Goal: Task Accomplishment & Management: Manage account settings

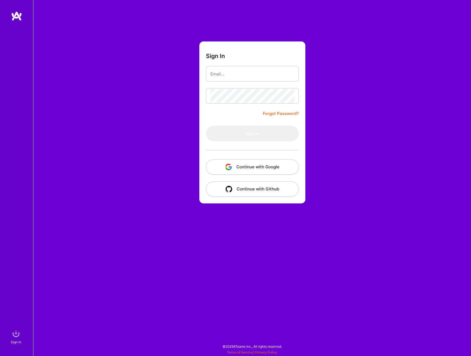
click at [228, 165] on img "button" at bounding box center [228, 166] width 7 height 7
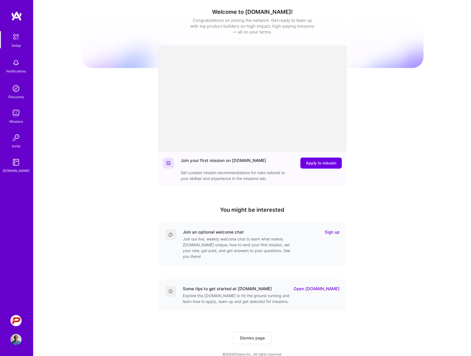
click at [15, 319] on img at bounding box center [15, 320] width 11 height 11
click at [137, 129] on div "Welcome to [DOMAIN_NAME]! Congratulations on joining the network. Get ready to …" at bounding box center [252, 181] width 342 height 355
click at [115, 201] on div "Welcome to [DOMAIN_NAME]! Congratulations on joining the network. Get ready to …" at bounding box center [252, 181] width 342 height 355
click at [249, 335] on span "Dismiss page" at bounding box center [252, 338] width 25 height 6
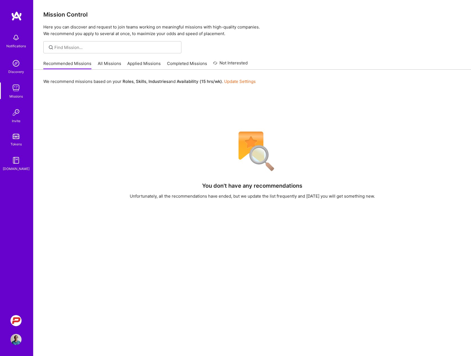
click at [18, 41] on img at bounding box center [15, 37] width 11 height 11
click at [13, 72] on div "Discovery" at bounding box center [16, 72] width 16 height 6
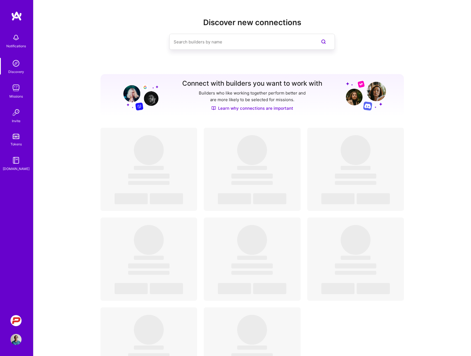
click at [15, 89] on img at bounding box center [15, 87] width 11 height 11
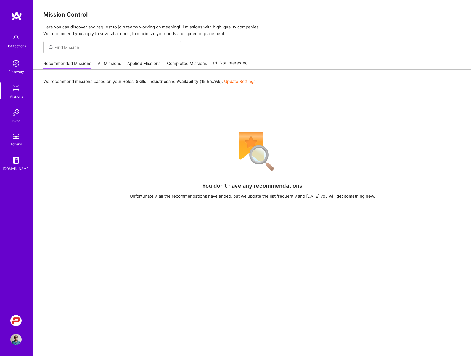
click at [232, 80] on link "Update Settings" at bounding box center [239, 81] width 31 height 5
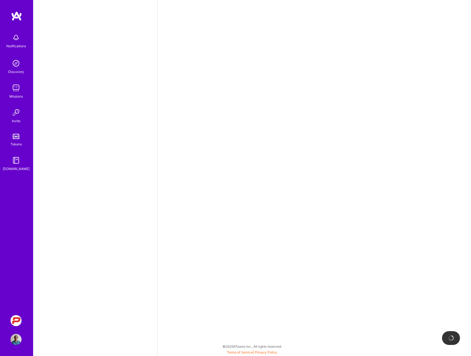
select select "US"
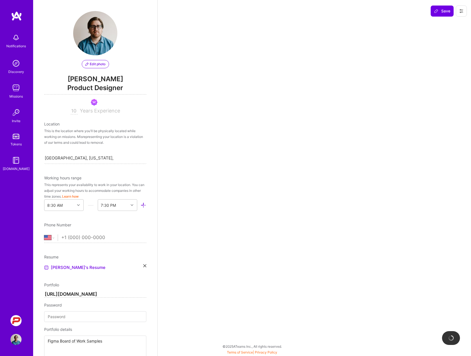
scroll to position [271, 0]
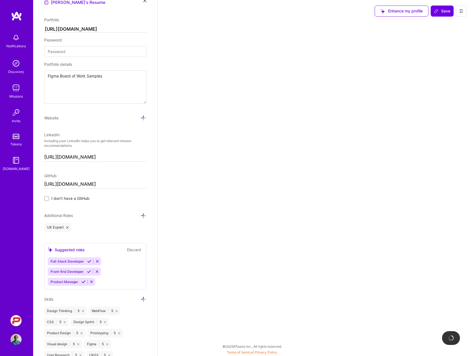
select select "Right Now"
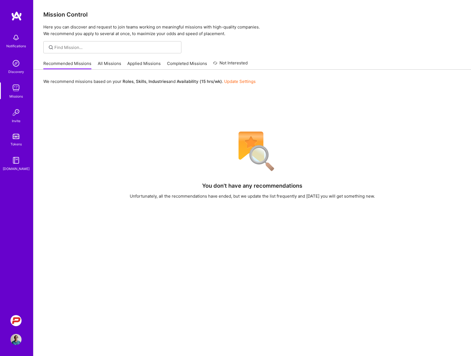
click at [10, 41] on div "Notifications" at bounding box center [16, 40] width 34 height 19
click at [18, 14] on img at bounding box center [16, 16] width 11 height 10
click at [22, 12] on link at bounding box center [16, 16] width 33 height 10
click at [18, 88] on img at bounding box center [15, 87] width 11 height 11
click at [16, 66] on img at bounding box center [15, 63] width 11 height 11
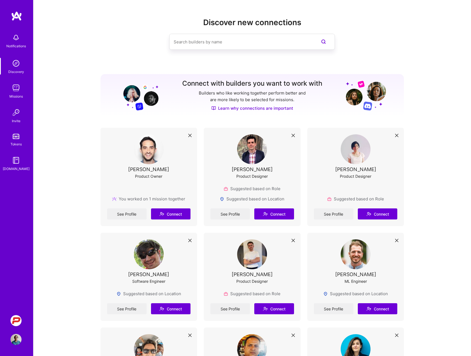
click at [18, 157] on img at bounding box center [15, 160] width 11 height 11
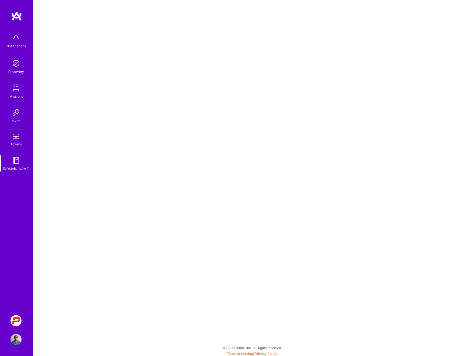
click at [17, 340] on img at bounding box center [15, 338] width 11 height 11
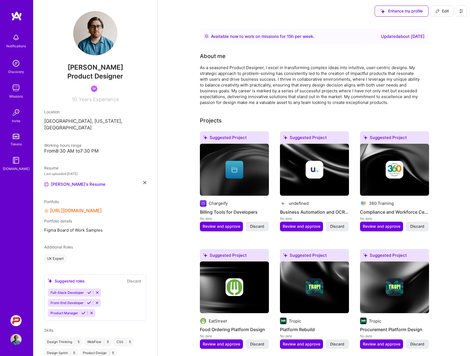
click at [12, 316] on img at bounding box center [15, 320] width 11 height 11
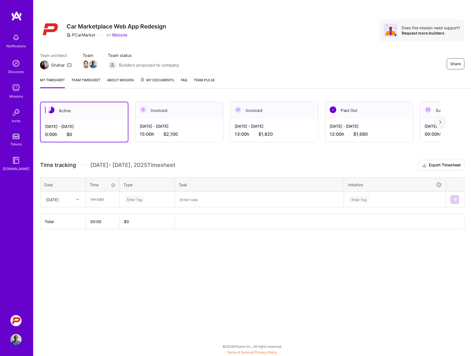
click at [90, 133] on div "0:00 h $0" at bounding box center [84, 134] width 78 height 6
click at [66, 196] on div "[DATE]" at bounding box center [58, 199] width 31 height 9
click at [62, 235] on div "[DATE]" at bounding box center [63, 235] width 45 height 10
click at [96, 200] on input "text" at bounding box center [102, 199] width 33 height 15
click at [110, 273] on div "Share Car Marketplace Web App Redesign PCarMarket Website Does this mission nee…" at bounding box center [252, 178] width 438 height 356
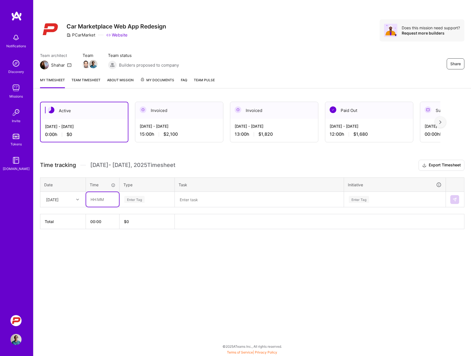
click at [94, 200] on input "text" at bounding box center [102, 199] width 33 height 15
click at [94, 199] on input "3:00" at bounding box center [102, 199] width 33 height 15
type input "04:00"
click at [136, 202] on div "Enter Tag" at bounding box center [134, 199] width 20 height 9
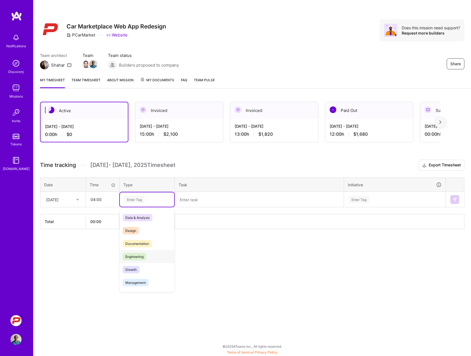
click at [129, 254] on span "Engineering" at bounding box center [135, 256] width 24 height 7
click at [188, 200] on textarea at bounding box center [259, 199] width 168 height 14
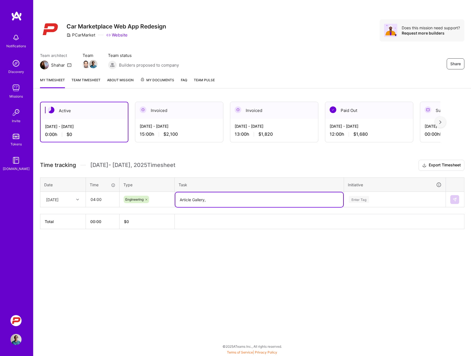
click at [212, 201] on textarea "Article Gallery," at bounding box center [259, 199] width 168 height 15
type textarea "Article Gallery, Lightbox, and Thumbnails"
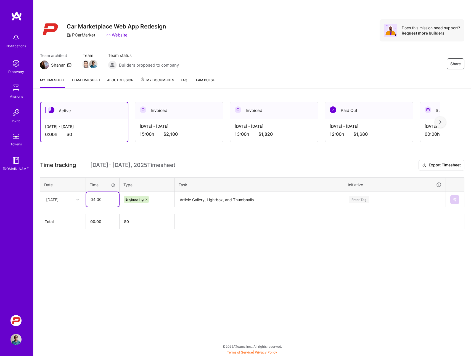
click at [108, 197] on input "04:00" at bounding box center [102, 199] width 33 height 15
click at [94, 199] on input "04:00" at bounding box center [102, 199] width 33 height 15
type input "02:00"
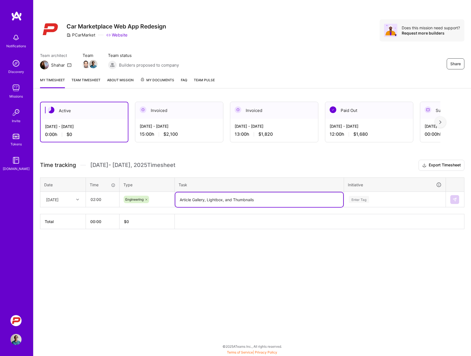
click at [297, 199] on textarea "Article Gallery, Lightbox, and Thumbnails" at bounding box center [259, 199] width 168 height 15
click at [356, 198] on div "Enter Tag" at bounding box center [359, 199] width 20 height 9
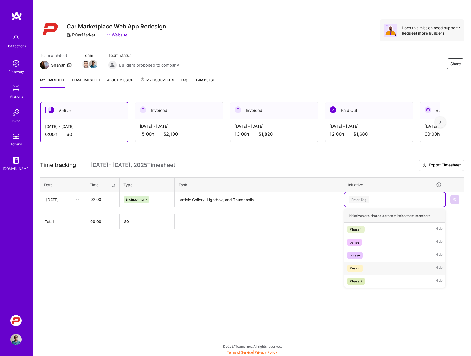
click at [355, 269] on div "Reskin" at bounding box center [355, 268] width 10 height 6
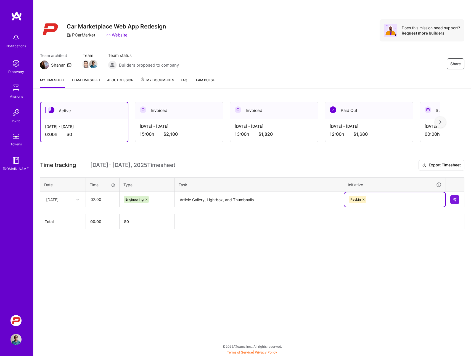
click at [364, 266] on div "Share Car Marketplace Web App Redesign PCarMarket Website Does this mission nee…" at bounding box center [252, 178] width 438 height 356
click at [376, 196] on div "Reskin" at bounding box center [394, 199] width 93 height 9
click at [455, 199] on img at bounding box center [454, 199] width 4 height 4
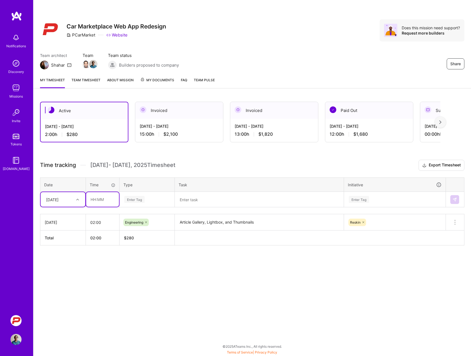
click at [100, 200] on input "text" at bounding box center [102, 199] width 33 height 15
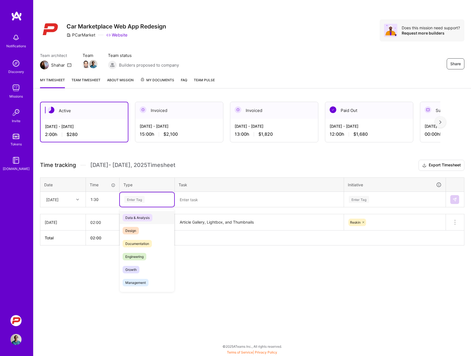
type input "01:30"
click at [133, 196] on div "Enter Tag" at bounding box center [134, 199] width 20 height 9
click at [133, 258] on span "Engineering" at bounding box center [135, 256] width 24 height 7
click at [197, 198] on textarea at bounding box center [259, 199] width 168 height 15
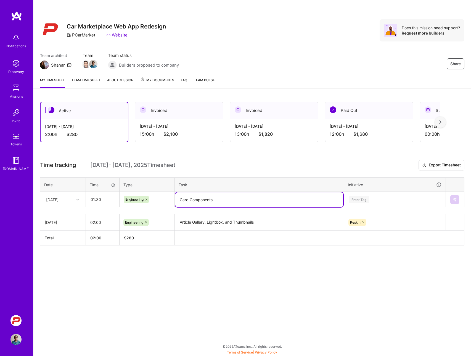
type textarea "Card Components"
click at [358, 201] on div "Enter Tag" at bounding box center [359, 199] width 20 height 9
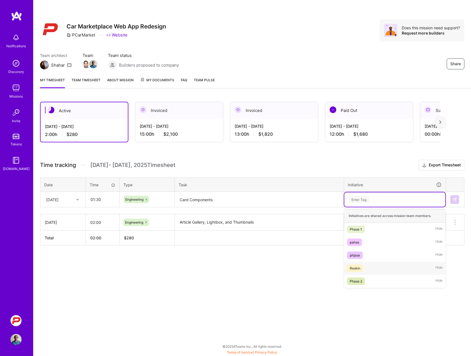
click at [354, 266] on div "Reskin" at bounding box center [355, 268] width 10 height 6
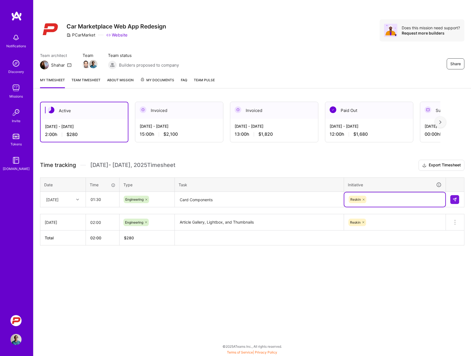
click at [256, 280] on div "Share Car Marketplace Web App Redesign PCarMarket Website Does this mission nee…" at bounding box center [252, 178] width 438 height 356
click at [454, 201] on img at bounding box center [454, 199] width 4 height 4
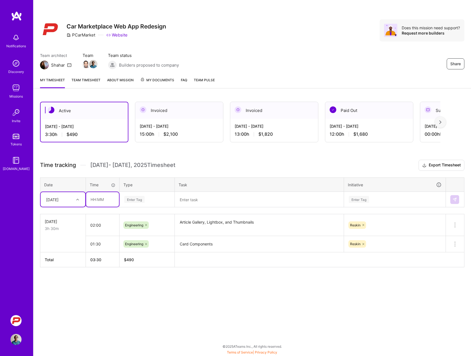
click at [94, 199] on input "text" at bounding box center [102, 199] width 33 height 15
click at [192, 203] on textarea at bounding box center [259, 199] width 168 height 15
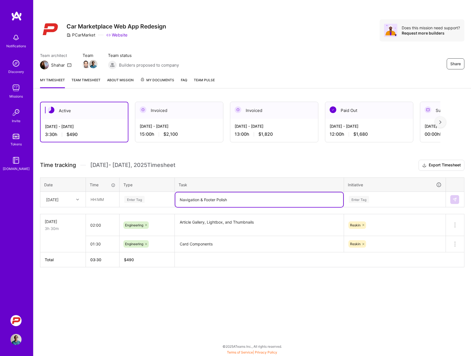
type textarea "Navigation & Footer Polish"
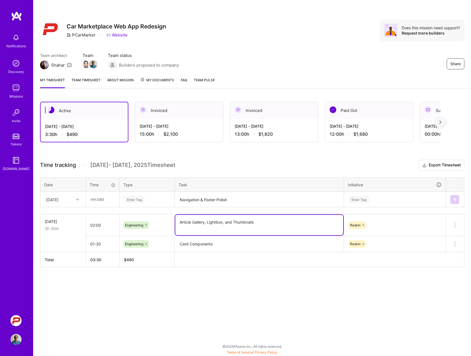
click at [260, 218] on textarea "Article Gallery, Lightbox, and Thumbnails" at bounding box center [259, 224] width 168 height 20
click at [264, 222] on textarea "Article Gallery, Lightbox, and Thumbnails" at bounding box center [259, 224] width 168 height 20
type textarea "Article Gallery, Lightbox, and Thumbnails Polish"
click at [237, 246] on textarea "Card Components" at bounding box center [259, 243] width 168 height 15
type textarea "Card Components Polish"
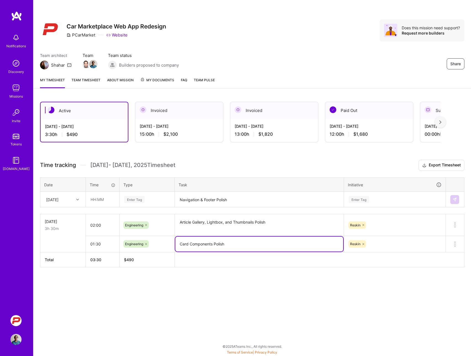
click at [263, 199] on textarea "Navigation & Footer Polish" at bounding box center [259, 199] width 168 height 15
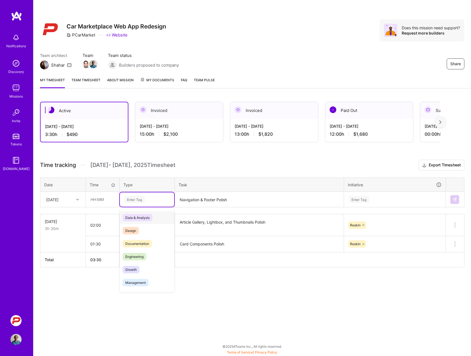
click at [134, 204] on div "Enter Tag" at bounding box center [147, 199] width 54 height 14
click at [134, 256] on span "Engineering" at bounding box center [135, 256] width 24 height 7
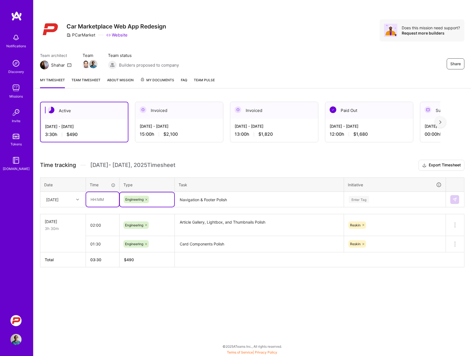
click at [91, 195] on input "text" at bounding box center [102, 199] width 33 height 15
type input "01:30"
click at [235, 291] on div "Active [DATE] - [DATE] 3:30 h $490 Invoiced [DATE] - [DATE] 15:00 h $2,100 Invo…" at bounding box center [252, 194] width 438 height 199
click at [359, 197] on div "Enter Tag" at bounding box center [359, 199] width 20 height 9
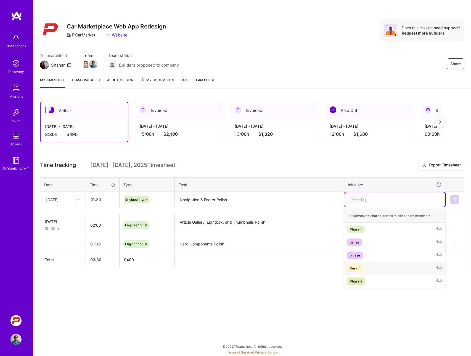
click at [356, 265] on div "Reskin" at bounding box center [355, 268] width 10 height 6
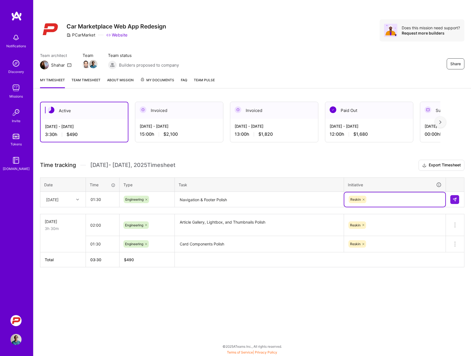
click at [355, 301] on div "Share Car Marketplace Web App Redesign PCarMarket Website Does this mission nee…" at bounding box center [252, 178] width 438 height 356
click at [453, 199] on img at bounding box center [454, 199] width 4 height 4
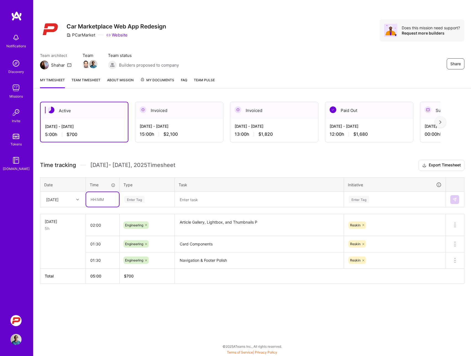
click at [97, 200] on input "text" at bounding box center [102, 199] width 33 height 15
type input "01:00"
click at [137, 199] on div "Enter Tag" at bounding box center [134, 199] width 20 height 9
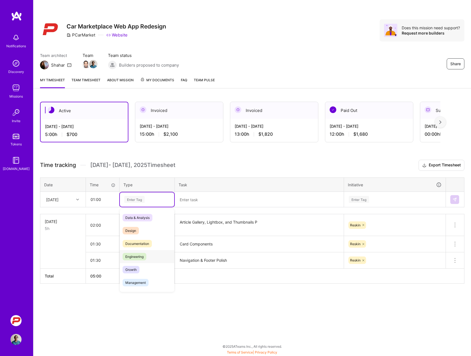
click at [135, 256] on span "Engineering" at bounding box center [135, 256] width 24 height 7
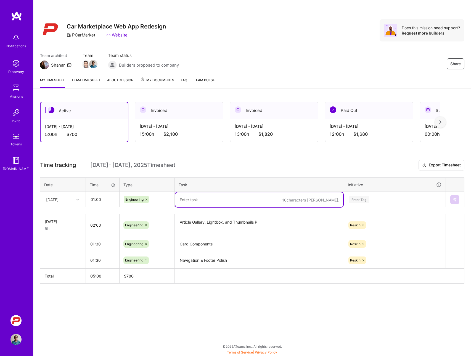
click at [192, 198] on textarea at bounding box center [259, 199] width 168 height 15
type textarea "Article Layout Refinement and Responsiveness"
drag, startPoint x: 277, startPoint y: 205, endPoint x: 355, endPoint y: 198, distance: 79.0
click at [355, 198] on div "Enter Tag" at bounding box center [359, 199] width 20 height 9
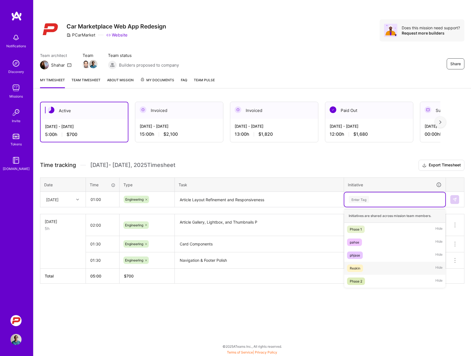
click at [358, 264] on span "Reskin" at bounding box center [355, 267] width 16 height 7
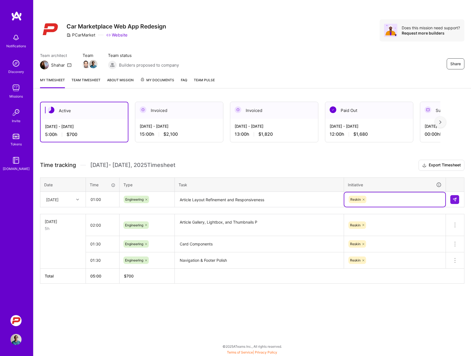
click at [316, 300] on div "Active [DATE] - [DATE] 5:00 h $700 Invoiced [DATE] - [DATE] 15:00 h $2,100 Invo…" at bounding box center [252, 202] width 438 height 215
click at [454, 197] on img at bounding box center [454, 199] width 4 height 4
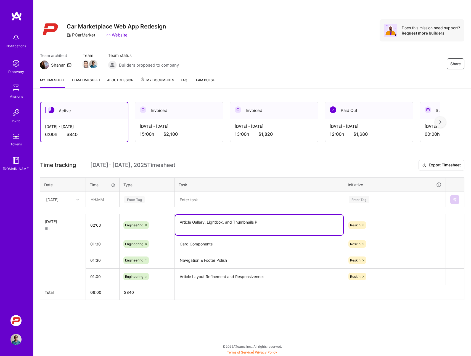
click at [243, 222] on textarea "Article Gallery, Lightbox, and Thumbnails P" at bounding box center [259, 224] width 168 height 20
click at [273, 223] on textarea "Article Gallery, Lightbox, and Thumbnails P" at bounding box center [259, 224] width 168 height 20
type textarea "Article Gallery, Lightbox, and Thumbnails Polish"
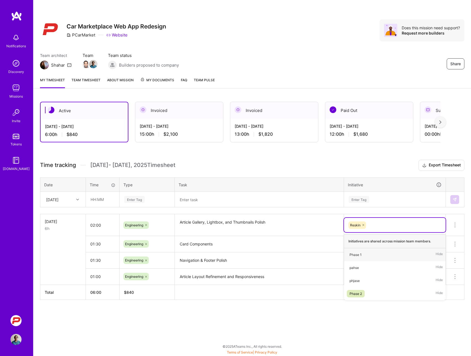
click at [224, 241] on textarea "Card Components" at bounding box center [259, 243] width 168 height 15
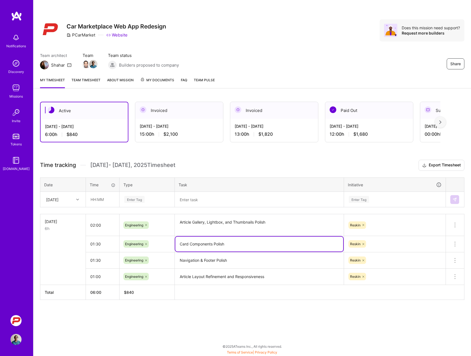
type textarea "Card Components Polish"
click at [213, 325] on div "Active [DATE] - [DATE] 6:00 h $840 Invoiced [DATE] - [DATE] 15:00 h $2,100 Invo…" at bounding box center [252, 211] width 438 height 232
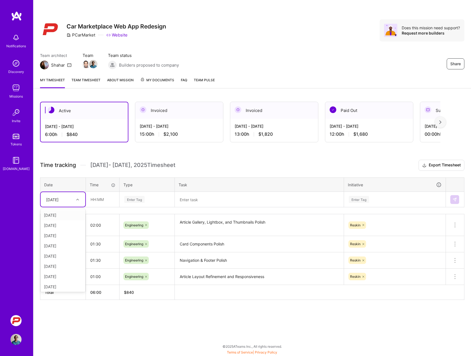
click at [75, 198] on div at bounding box center [78, 199] width 9 height 7
click at [68, 306] on div "Active [DATE] - [DATE] 6:00 h $840 Invoiced [DATE] - [DATE] 15:00 h $2,100 Invo…" at bounding box center [252, 211] width 438 height 232
click at [80, 198] on div at bounding box center [78, 199] width 9 height 7
click at [57, 244] on div "[DATE]" at bounding box center [63, 245] width 45 height 10
click at [93, 202] on input "text" at bounding box center [102, 199] width 33 height 15
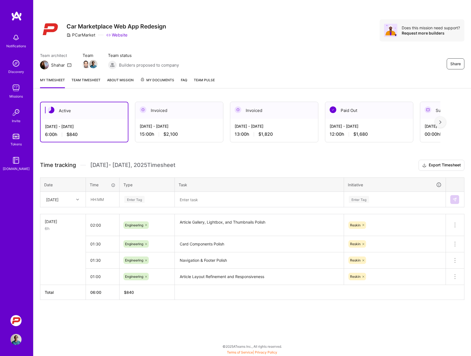
click at [131, 199] on div "Enter Tag" at bounding box center [134, 199] width 20 height 9
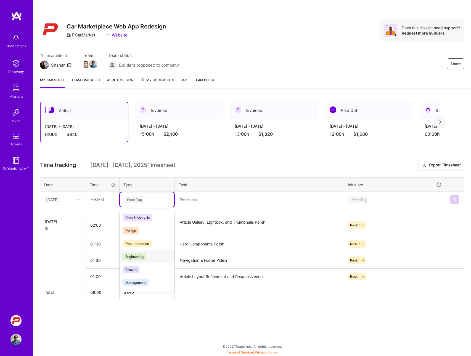
click at [137, 254] on span "Engineering" at bounding box center [135, 256] width 24 height 7
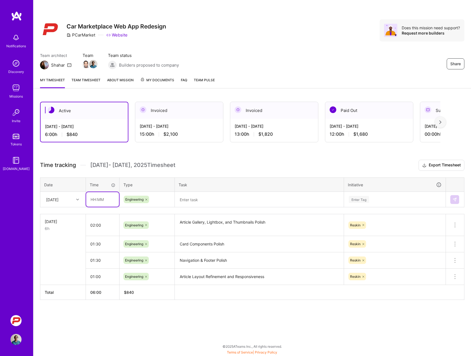
click at [94, 201] on input "text" at bounding box center [102, 199] width 33 height 15
click at [107, 202] on input "text" at bounding box center [102, 199] width 33 height 15
type input "01:00"
click at [185, 204] on textarea at bounding box center [259, 199] width 168 height 15
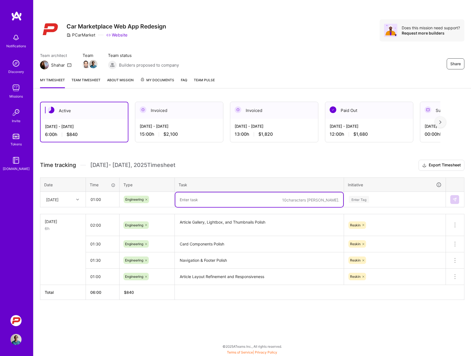
paste textarea "Refined hero gradient from brown-50 to brown-100, added image zoom hover effect…"
type textarea "Refined hero gradient from brown-50 to brown-100, added image zoom hover effect…"
click at [205, 324] on div "Active [DATE] - [DATE] 6:00 h $840 Invoiced [DATE] - [DATE] 15:00 h $2,100 Invo…" at bounding box center [252, 211] width 438 height 232
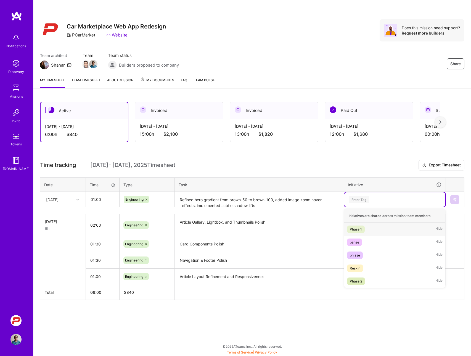
click at [361, 196] on div "Enter Tag" at bounding box center [359, 199] width 20 height 9
type input "re"
click at [356, 228] on div "Reskin" at bounding box center [355, 229] width 10 height 6
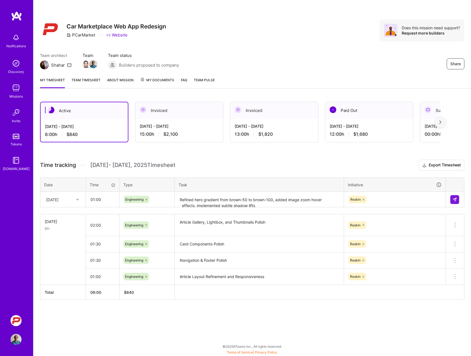
click at [310, 323] on div "Active [DATE] - [DATE] 6:00 h $840 Invoiced [DATE] - [DATE] 15:00 h $2,100 Invo…" at bounding box center [252, 211] width 438 height 232
click at [189, 205] on textarea "Refined hero gradient from brown-50 to brown-100, added image zoom hover effect…" at bounding box center [259, 199] width 168 height 15
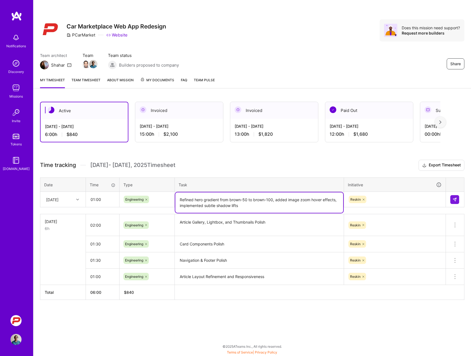
type textarea "Refined hero gradient from brown-50 to brown-100, added image zoom hover effect…"
click at [167, 332] on div "Share Car Marketplace Web App Redesign PCarMarket Website Does this mission nee…" at bounding box center [252, 178] width 438 height 356
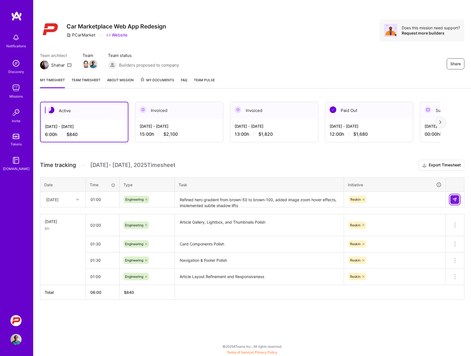
click at [457, 200] on button at bounding box center [454, 199] width 9 height 9
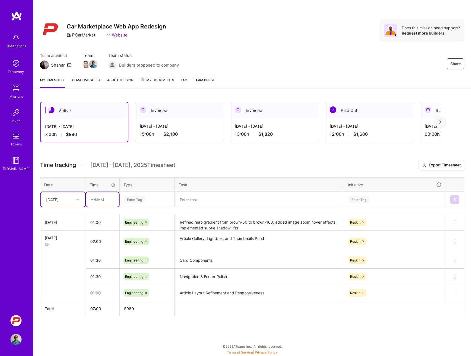
click at [99, 198] on input "text" at bounding box center [102, 199] width 33 height 15
type input "01:00"
click at [127, 198] on div "Enter Tag" at bounding box center [134, 199] width 20 height 9
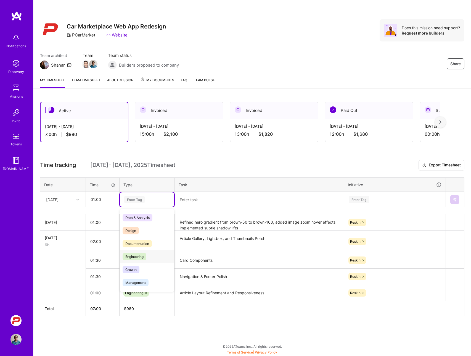
click at [132, 255] on span "Engineering" at bounding box center [135, 256] width 24 height 7
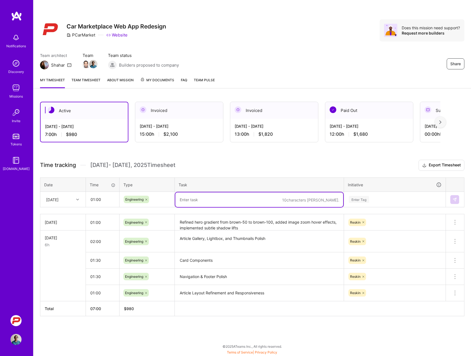
click at [191, 201] on textarea at bounding box center [259, 199] width 168 height 15
type textarea "Typography Token"
type textarea "Ad"
type textarea "Homepage Polish of Type, Section Style Variants"
click at [358, 202] on div "Enter Tag" at bounding box center [359, 199] width 20 height 9
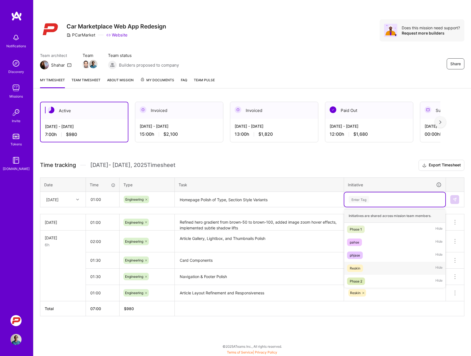
click at [354, 266] on div "Reskin" at bounding box center [355, 268] width 10 height 6
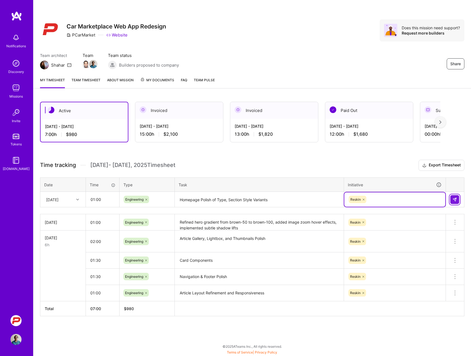
click at [452, 201] on button at bounding box center [454, 199] width 9 height 9
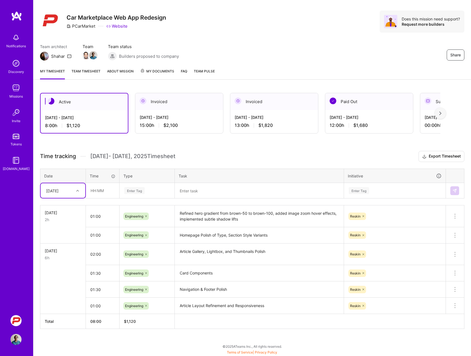
scroll to position [9, 0]
click at [49, 192] on div "[DATE]" at bounding box center [52, 190] width 12 height 6
click at [71, 253] on div "[DATE]" at bounding box center [63, 252] width 45 height 10
click at [93, 193] on input "text" at bounding box center [102, 190] width 33 height 15
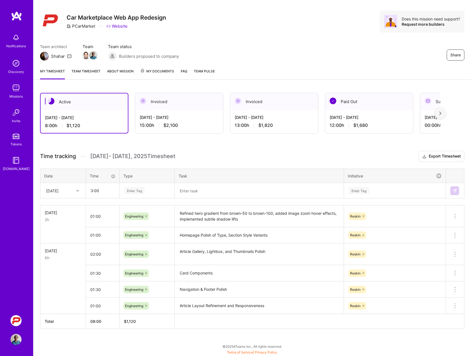
type input "03:00"
click at [135, 192] on div "Enter Tag" at bounding box center [134, 190] width 20 height 9
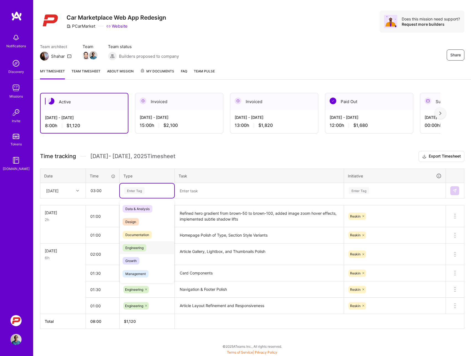
click at [134, 248] on span "Engineering" at bounding box center [135, 247] width 24 height 7
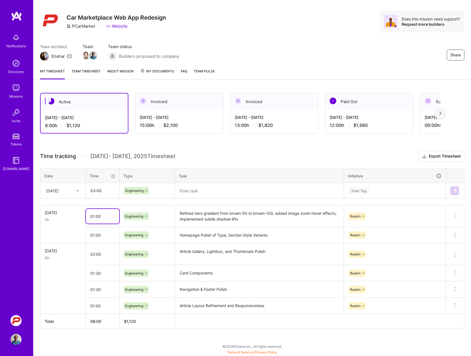
click at [110, 221] on input "01:00" at bounding box center [102, 216] width 33 height 15
click at [222, 213] on textarea "Refined hero gradient from brown-50 to brown-100, added image zoom hover effect…" at bounding box center [259, 216] width 168 height 21
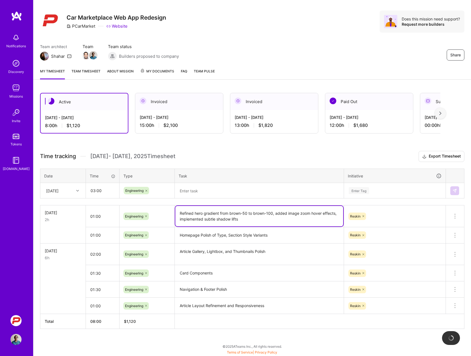
click at [222, 213] on textarea "Refined hero gradient from brown-50 to brown-100, added image zoom hover effect…" at bounding box center [259, 216] width 168 height 20
type textarea "Refined hero gradient, added image zoom hover effects, implemented subtle shado…"
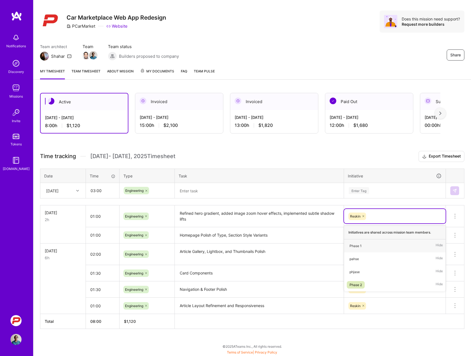
click at [277, 237] on textarea "Homepage Polish of Type, Section Style Variants" at bounding box center [259, 234] width 168 height 15
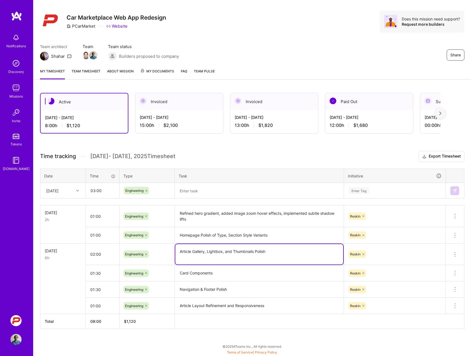
click at [273, 253] on textarea "Article Gallery, Lightbox, and Thumbnails Polish" at bounding box center [259, 254] width 168 height 20
click at [192, 193] on textarea at bounding box center [259, 190] width 168 height 15
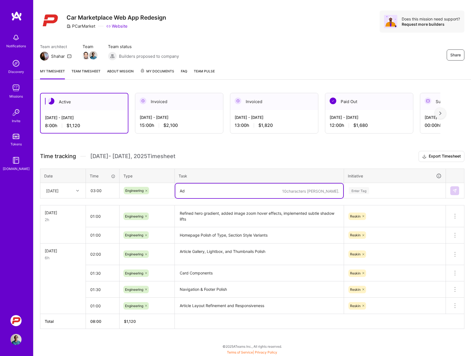
type textarea "A"
click at [256, 38] on div "Share Car Marketplace Web App Redesign PCarMarket Website Does this mission nee…" at bounding box center [252, 27] width 438 height 73
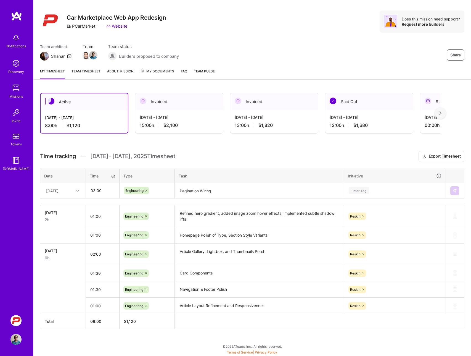
click at [256, 35] on div "Share Car Marketplace Web App Redesign PCarMarket Website Does this mission nee…" at bounding box center [252, 27] width 438 height 73
click at [230, 189] on textarea "Pagination Wiring" at bounding box center [259, 190] width 168 height 15
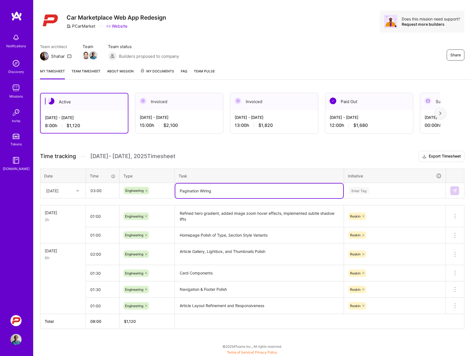
click at [205, 189] on textarea "Pagination Wiring" at bounding box center [259, 190] width 168 height 15
type textarea "Pagination Architecture & Frontend Logic System"
click at [353, 191] on div "Enter Tag" at bounding box center [359, 190] width 20 height 9
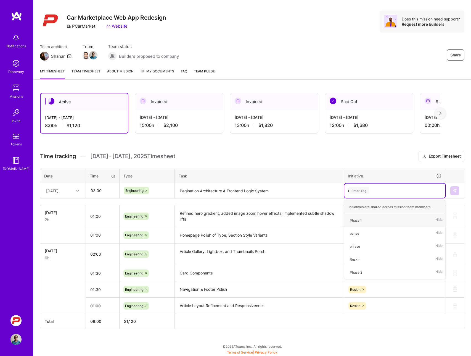
type input "re"
click at [357, 223] on span "Reskin" at bounding box center [355, 219] width 16 height 7
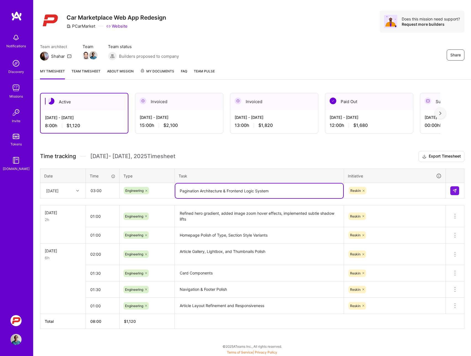
click at [287, 195] on textarea "Pagination Architecture & Frontend Logic System" at bounding box center [259, 190] width 168 height 15
click at [272, 190] on textarea "Pagination Architecture & Frontend Logic System, Meta Data Audit" at bounding box center [259, 190] width 168 height 15
type textarea "Pagination Architecture & Frontend Logic System, Initial Meta Data Audit"
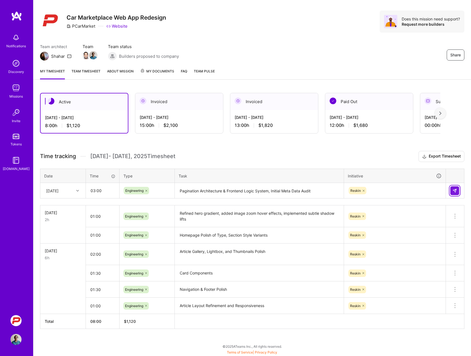
click at [455, 193] on button at bounding box center [454, 190] width 9 height 9
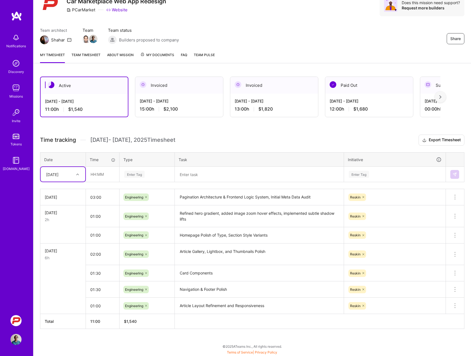
scroll to position [25, 0]
click at [77, 174] on icon at bounding box center [77, 174] width 3 height 3
click at [57, 249] on div "[DATE]" at bounding box center [63, 251] width 45 height 10
click at [95, 176] on input "text" at bounding box center [102, 174] width 33 height 15
type input "02:00"
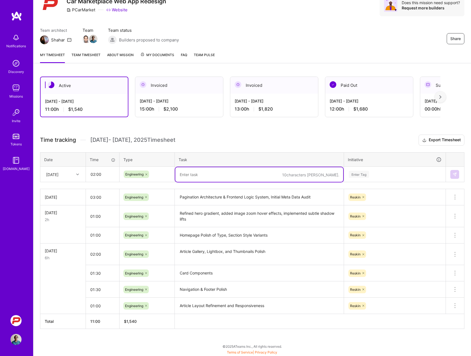
click at [200, 176] on textarea at bounding box center [259, 174] width 168 height 15
type textarea "Component Tests, Pagination, Filter Components, Filter API Scaffolding"
click at [356, 173] on div "Enter Tag" at bounding box center [359, 174] width 20 height 9
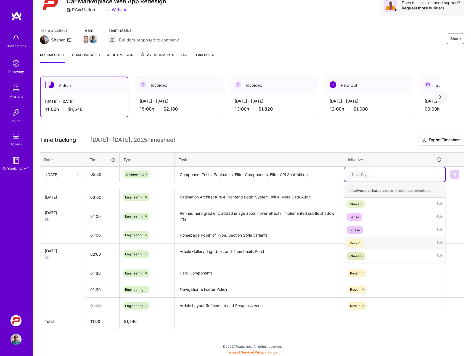
click at [358, 243] on div "Reskin" at bounding box center [355, 243] width 10 height 6
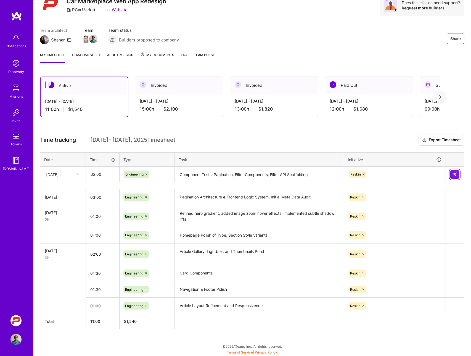
click at [455, 177] on button at bounding box center [454, 174] width 9 height 9
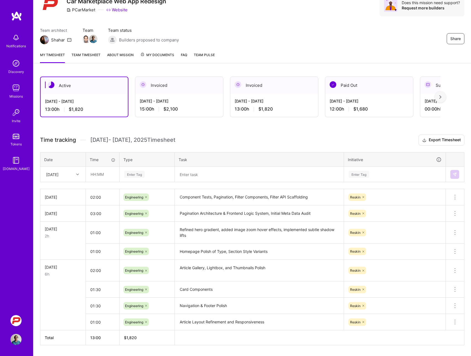
click at [84, 127] on div "Active [DATE] - [DATE] 13:00 h $1,820 Invoiced [DATE] - [DATE] 15:00 h $2,100 I…" at bounding box center [252, 221] width 438 height 302
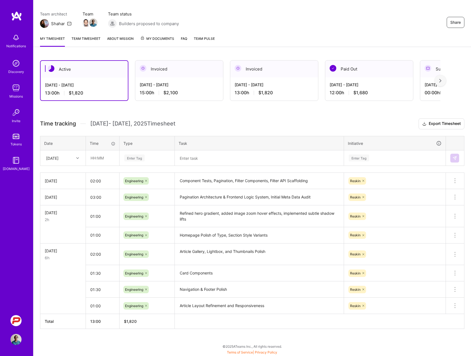
scroll to position [41, 0]
click at [182, 109] on div "Active [DATE] - [DATE] 13:00 h $1,820 Invoiced [DATE] - [DATE] 15:00 h $2,100 I…" at bounding box center [252, 205] width 438 height 302
click at [173, 81] on div "[DATE] - [DATE] 15:00 h $2,100" at bounding box center [179, 88] width 88 height 23
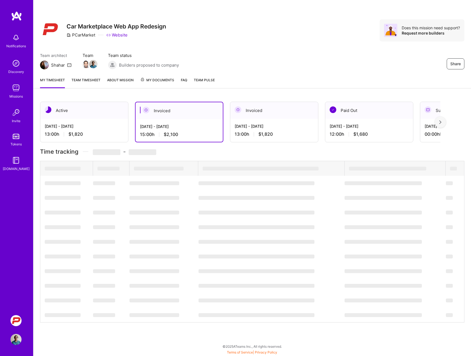
scroll to position [0, 0]
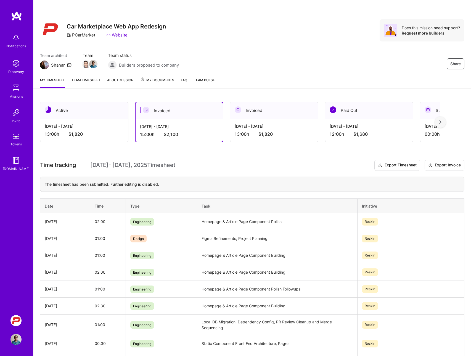
click at [95, 121] on div "[DATE] - [DATE] 13:00 h $1,820" at bounding box center [84, 130] width 88 height 23
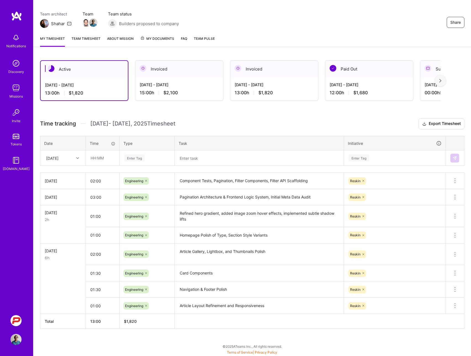
scroll to position [41, 0]
click at [231, 275] on textarea "Card Components" at bounding box center [259, 272] width 168 height 15
click at [229, 15] on div "Team architect Shahar Team Team status Builders proposed to company Share" at bounding box center [252, 19] width 424 height 17
